Goal: Check status: Check status

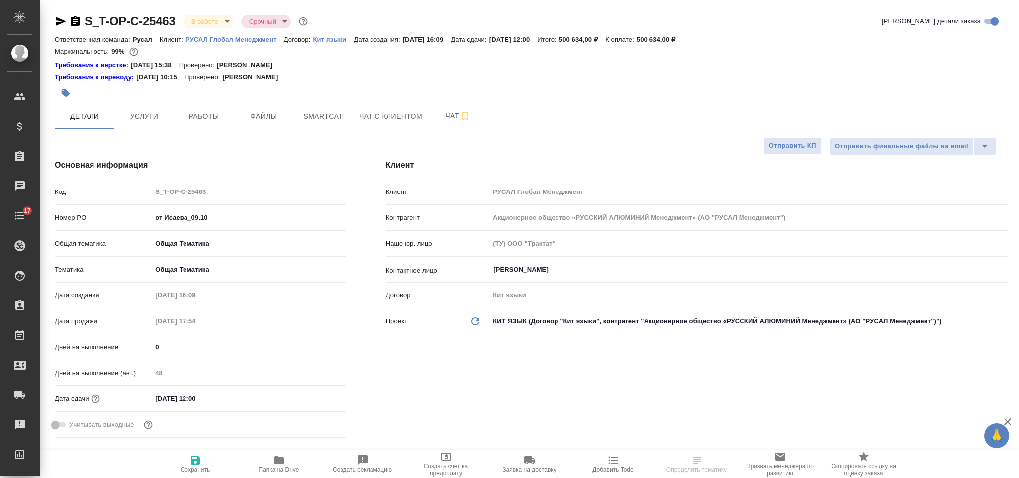
select select "RU"
type textarea "x"
type input "[PERSON_NAME]"
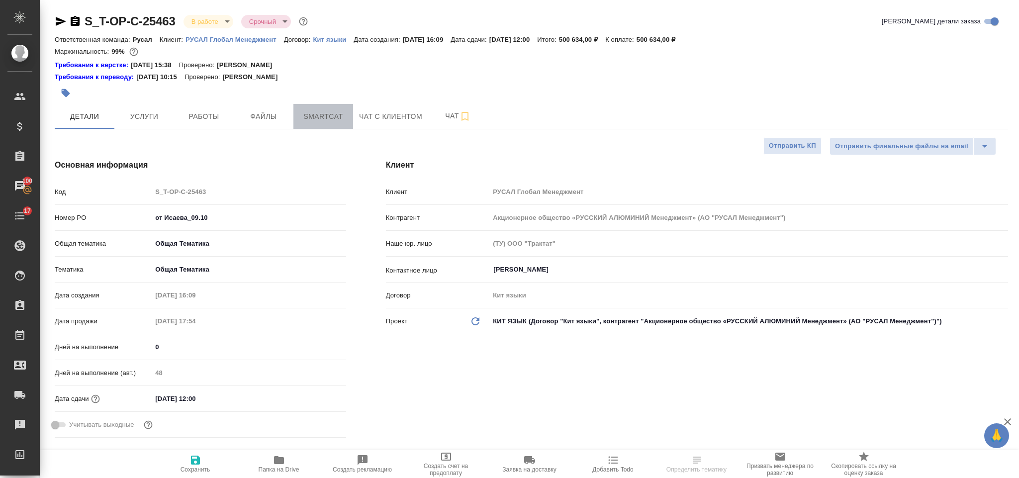
click at [328, 119] on span "Smartcat" at bounding box center [323, 116] width 48 height 12
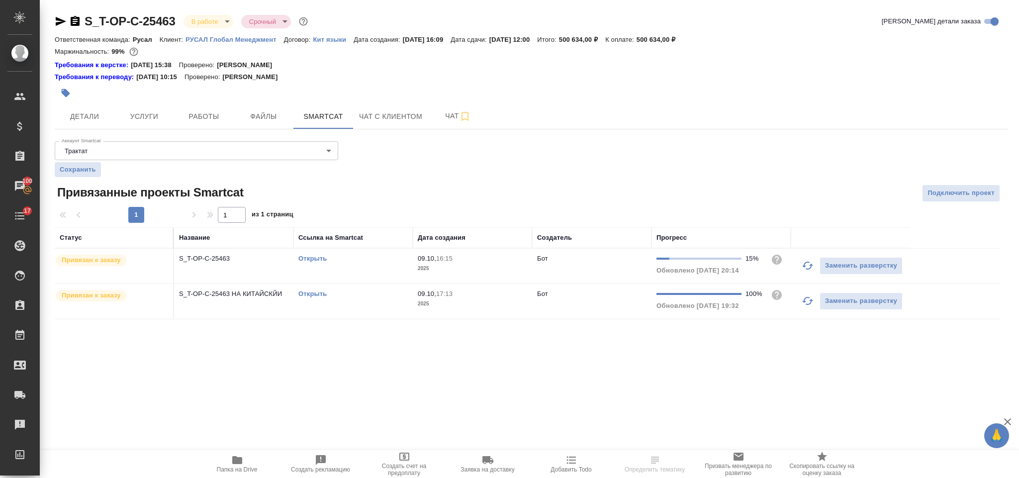
click at [313, 257] on link "Открыть" at bounding box center [312, 258] width 28 height 7
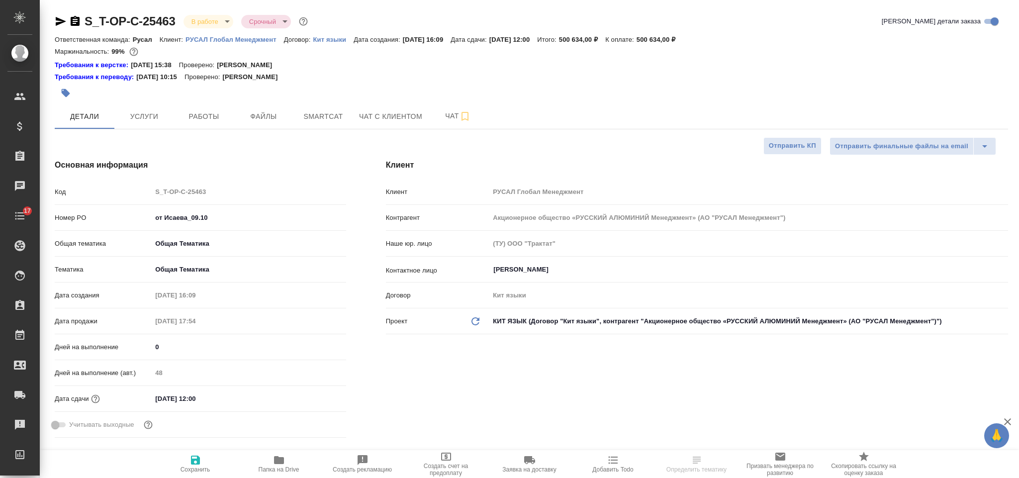
select select "RU"
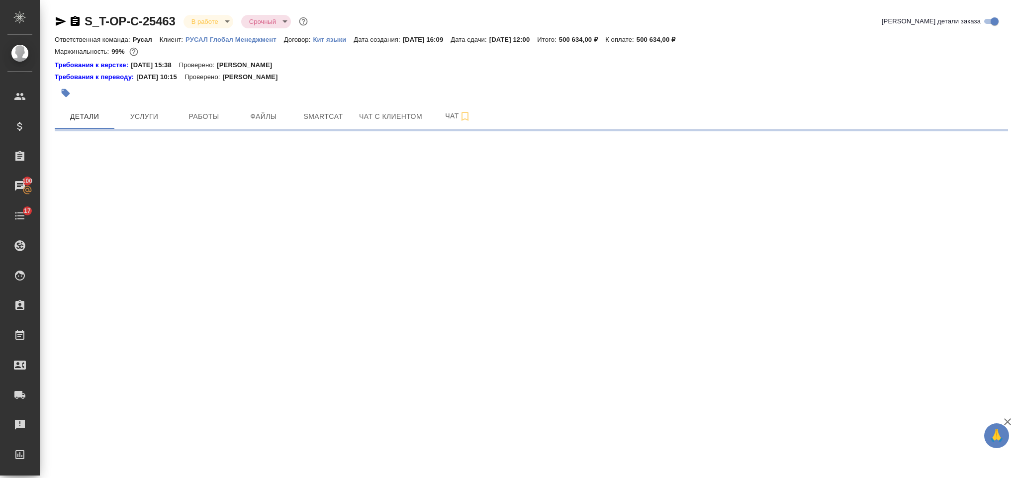
select select "RU"
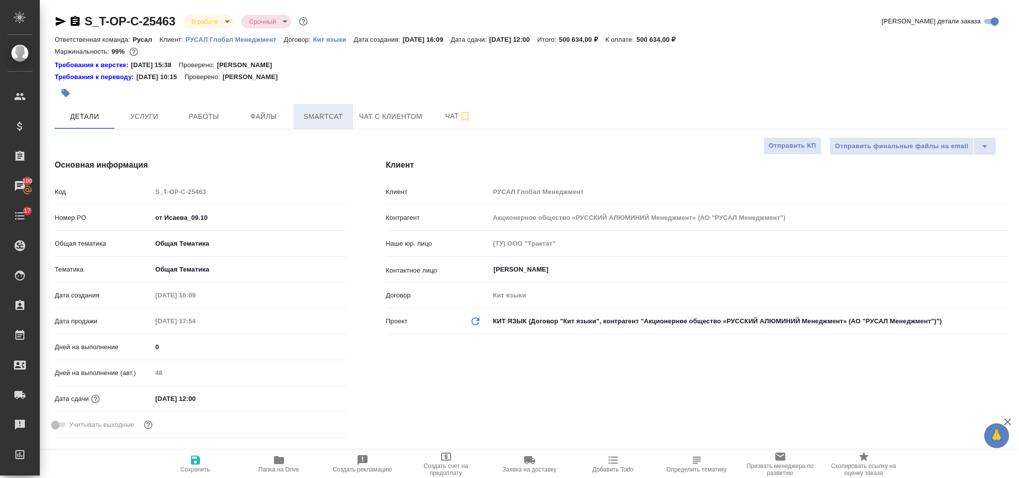
click at [323, 121] on span "Smartcat" at bounding box center [323, 116] width 48 height 12
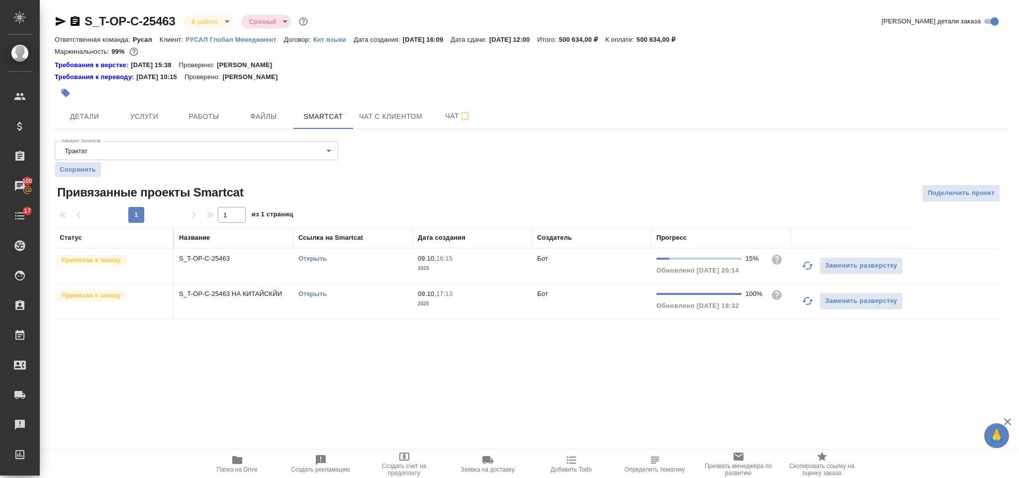
click at [804, 266] on icon "button" at bounding box center [807, 266] width 11 height 8
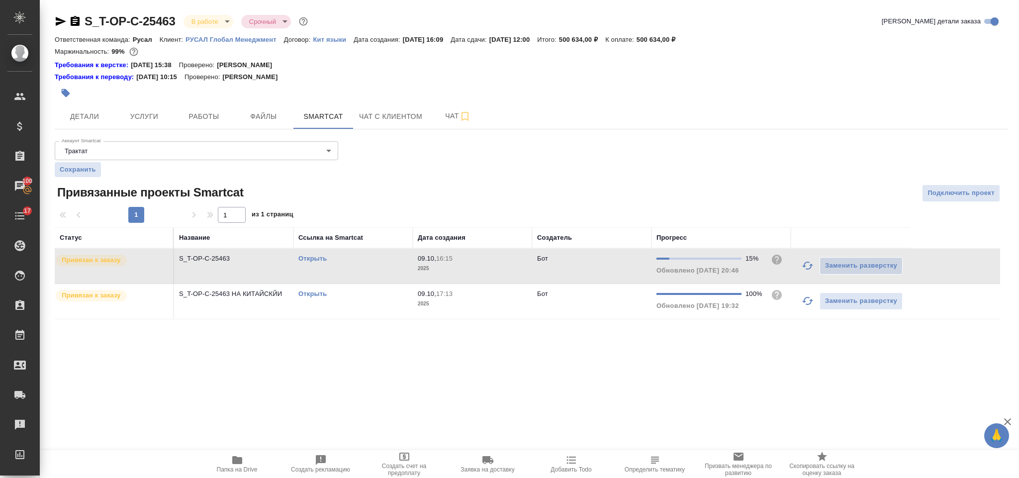
click at [318, 260] on link "Открыть" at bounding box center [312, 258] width 28 height 7
